Goal: Task Accomplishment & Management: Manage account settings

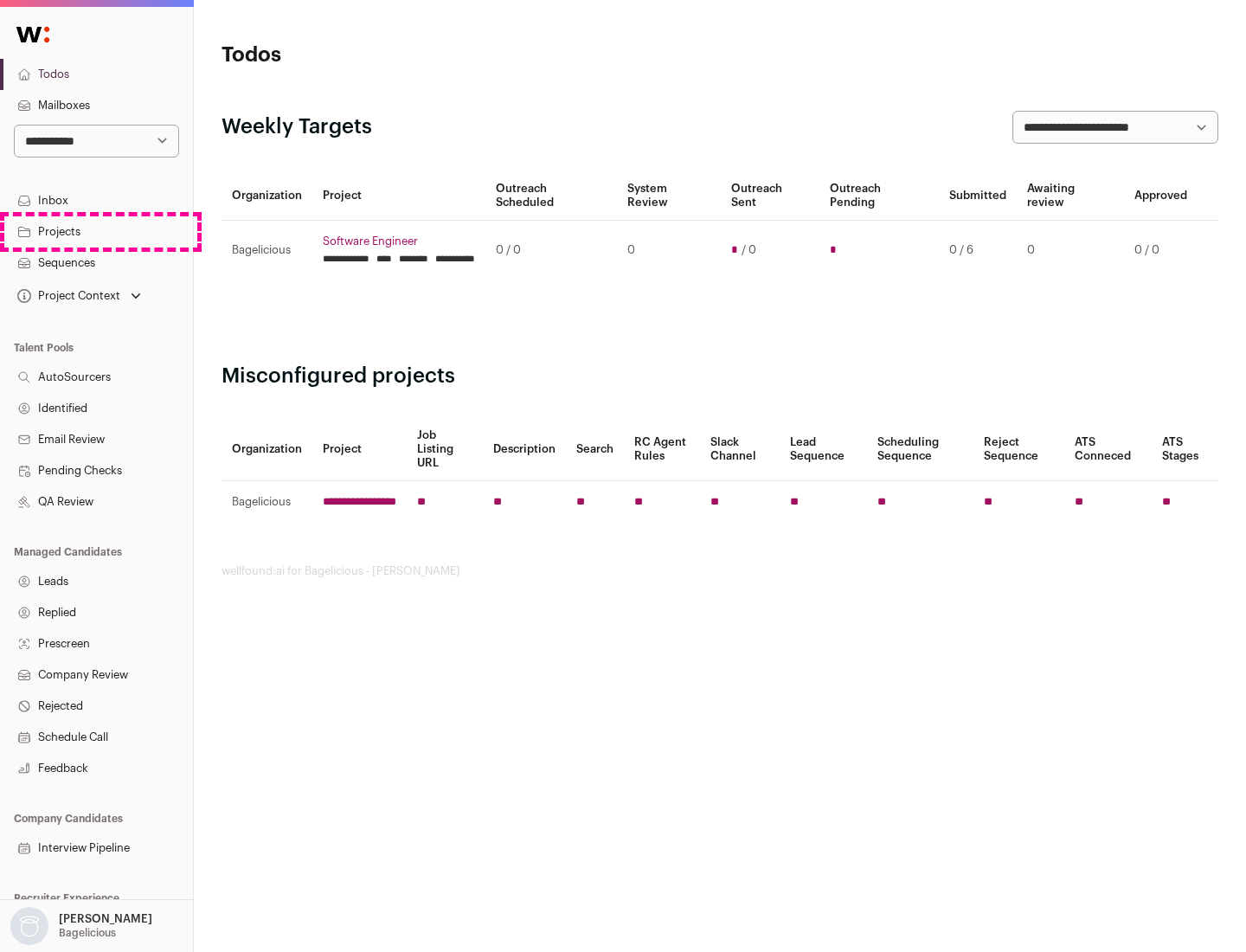
click at [96, 231] on link "Projects" at bounding box center [96, 232] width 193 height 32
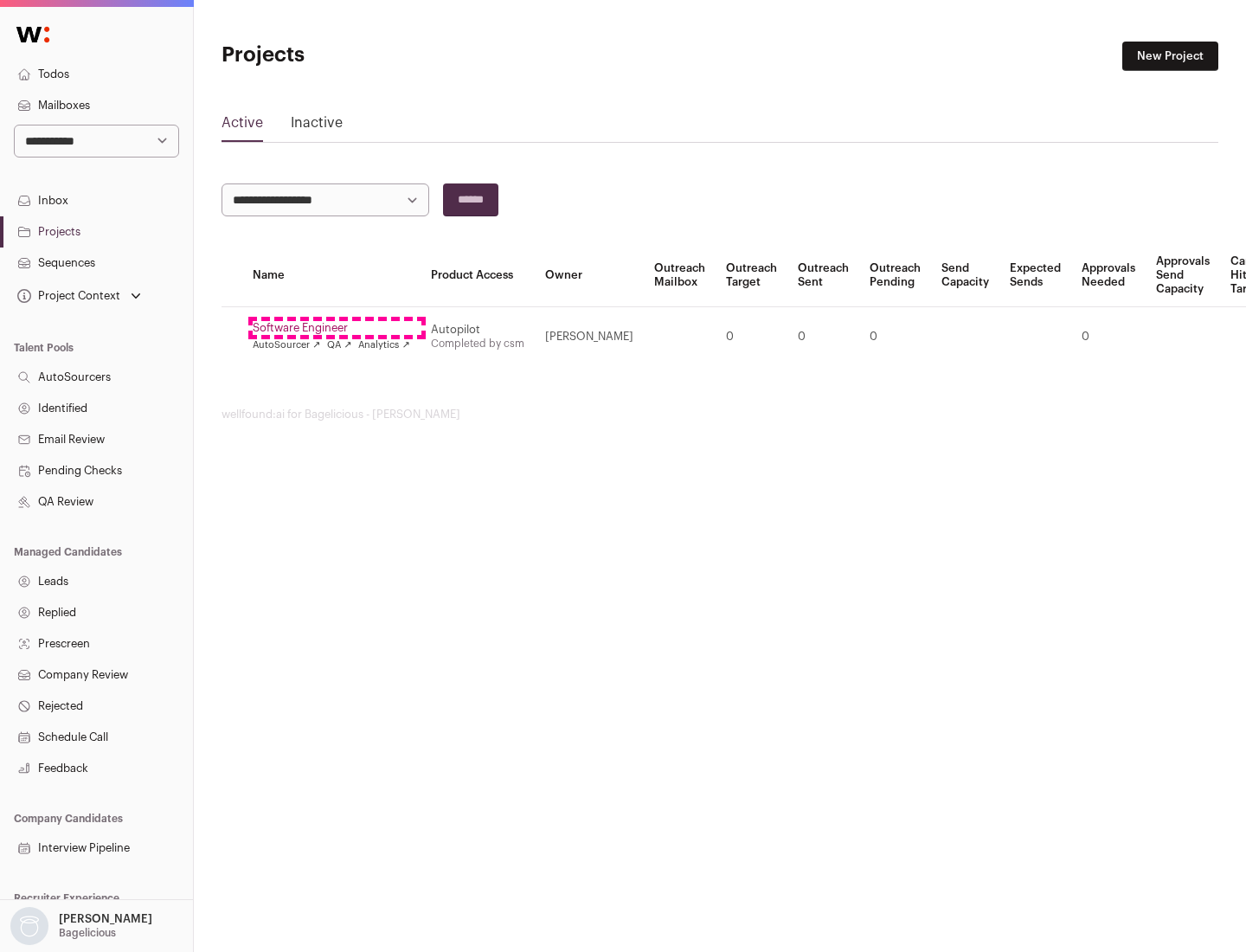
click at [336, 328] on link "Software Engineer" at bounding box center [332, 328] width 158 height 14
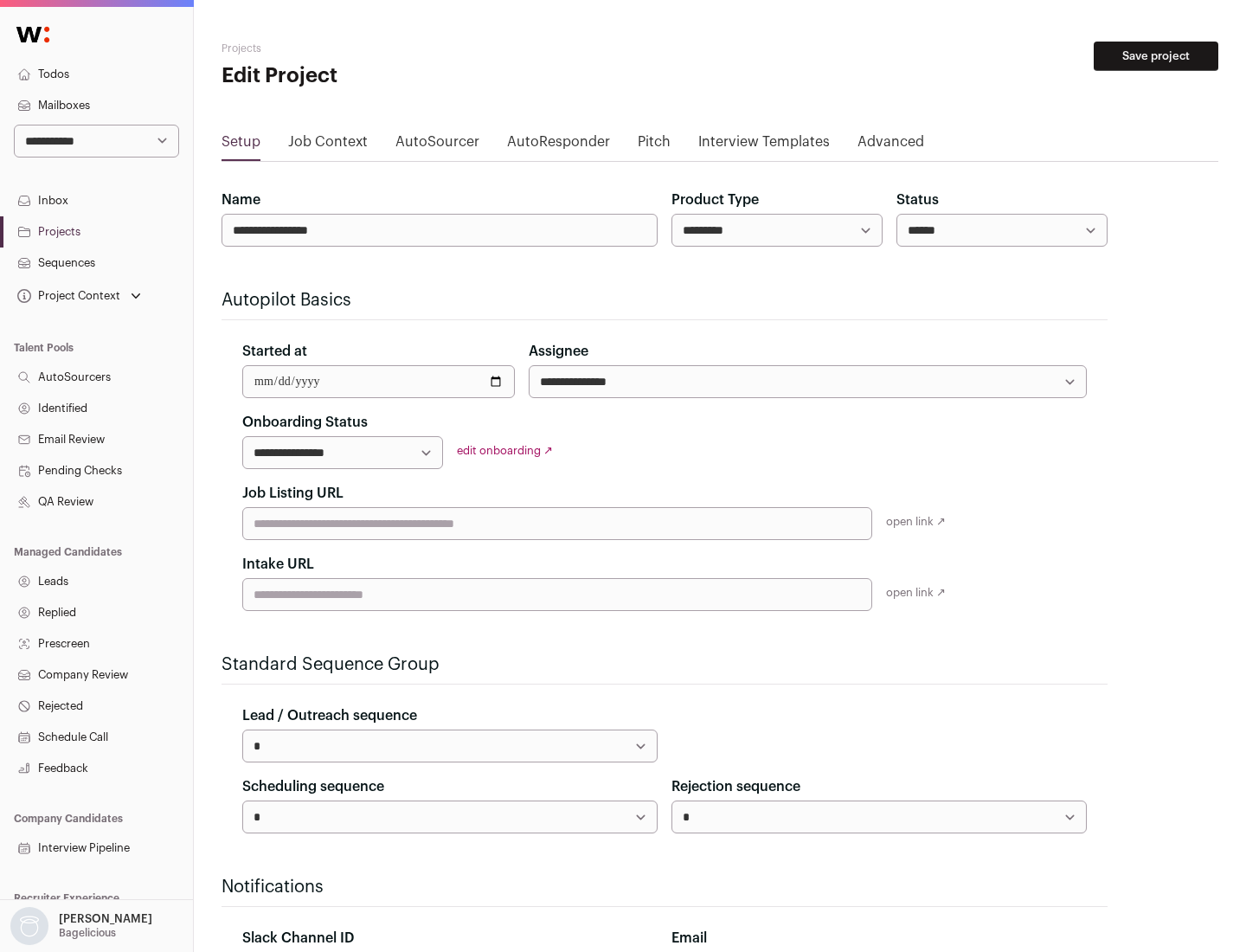
click at [1156, 56] on button "Save project" at bounding box center [1156, 56] width 124 height 30
